Goal: Find contact information: Find contact information

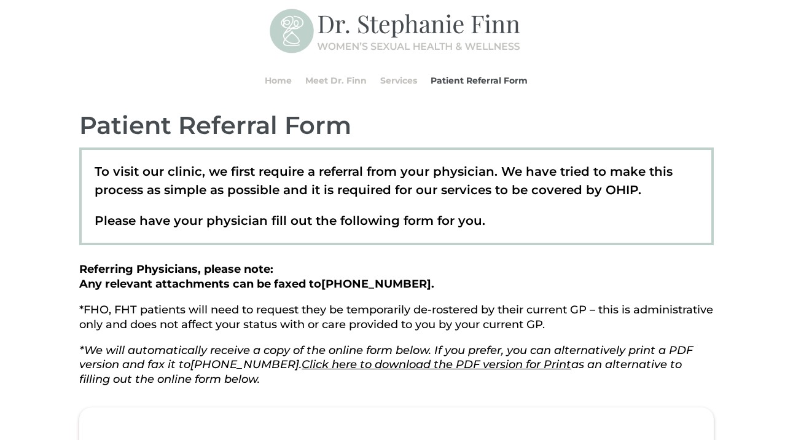
scroll to position [73, 0]
drag, startPoint x: 402, startPoint y: 284, endPoint x: 325, endPoint y: 284, distance: 76.8
click at [324, 284] on strong "Referring Physicians, please note: Any relevant attachments can be faxed to [PH…" at bounding box center [256, 276] width 355 height 28
copy span "[PHONE_NUMBER]"
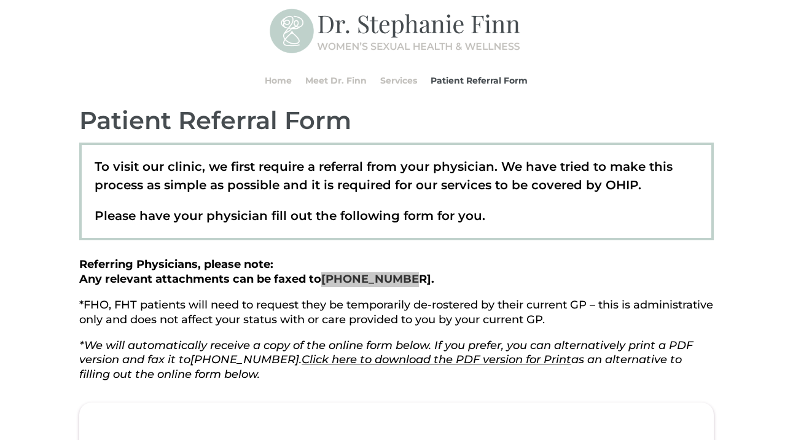
scroll to position [58, 0]
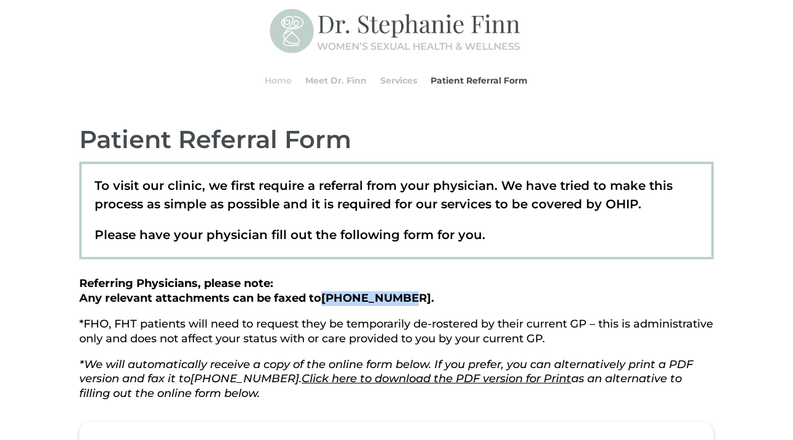
click at [284, 85] on link "Home" at bounding box center [278, 80] width 27 height 47
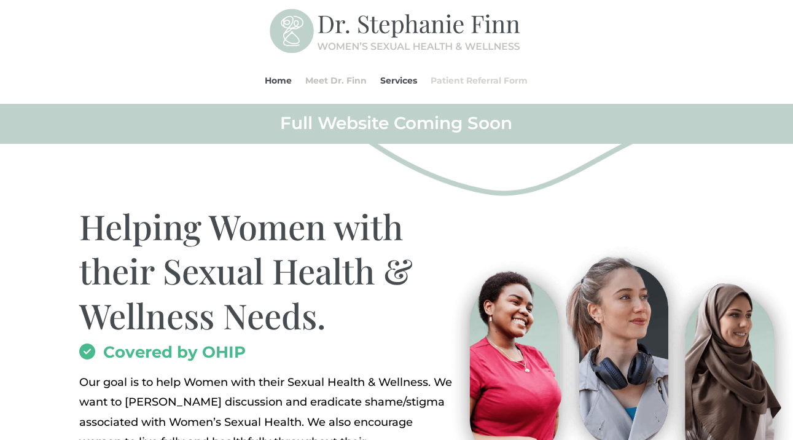
click at [483, 80] on link "Patient Referral Form" at bounding box center [479, 80] width 97 height 47
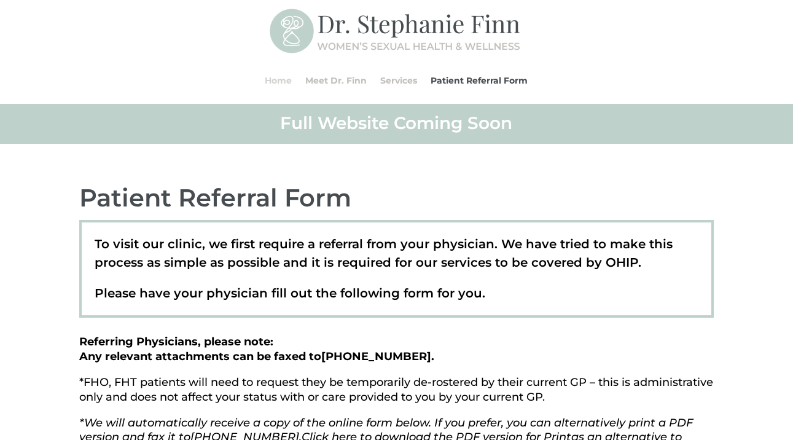
click at [279, 81] on link "Home" at bounding box center [278, 80] width 27 height 47
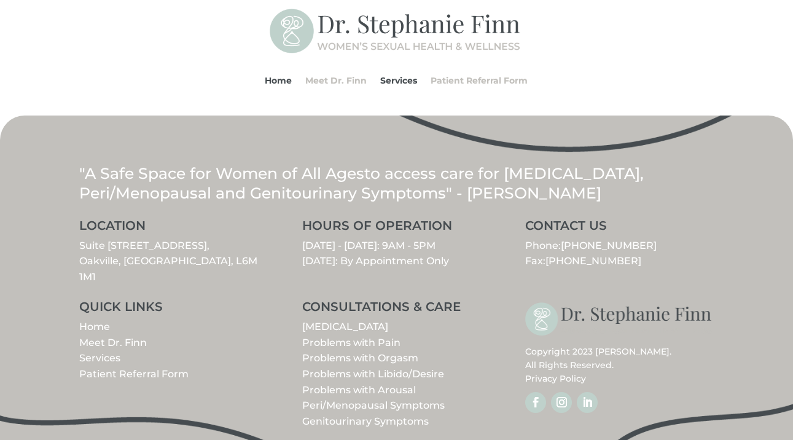
scroll to position [1457, 0]
